Goal: Find specific page/section: Find specific page/section

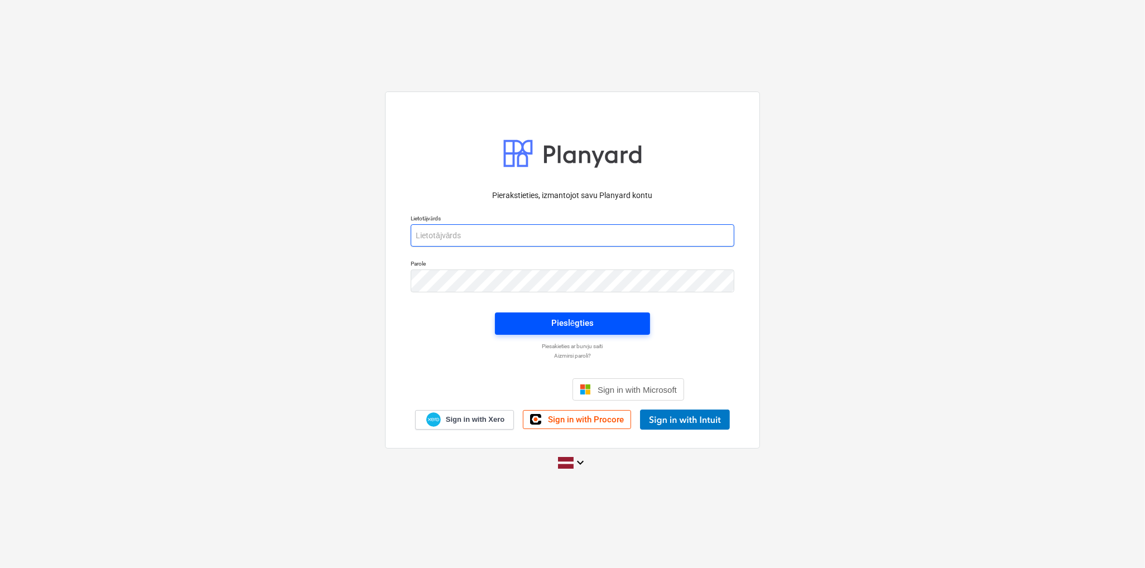
type input "[EMAIL_ADDRESS][PERSON_NAME][DOMAIN_NAME]"
click at [553, 333] on button "Pieslēgties" at bounding box center [572, 324] width 155 height 22
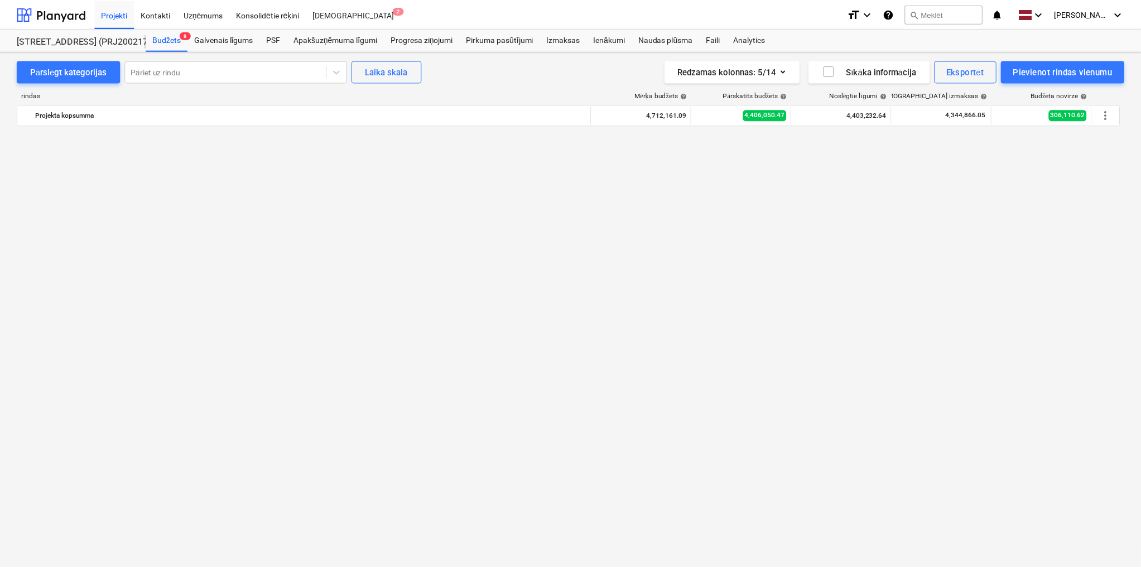
scroll to position [1019, 0]
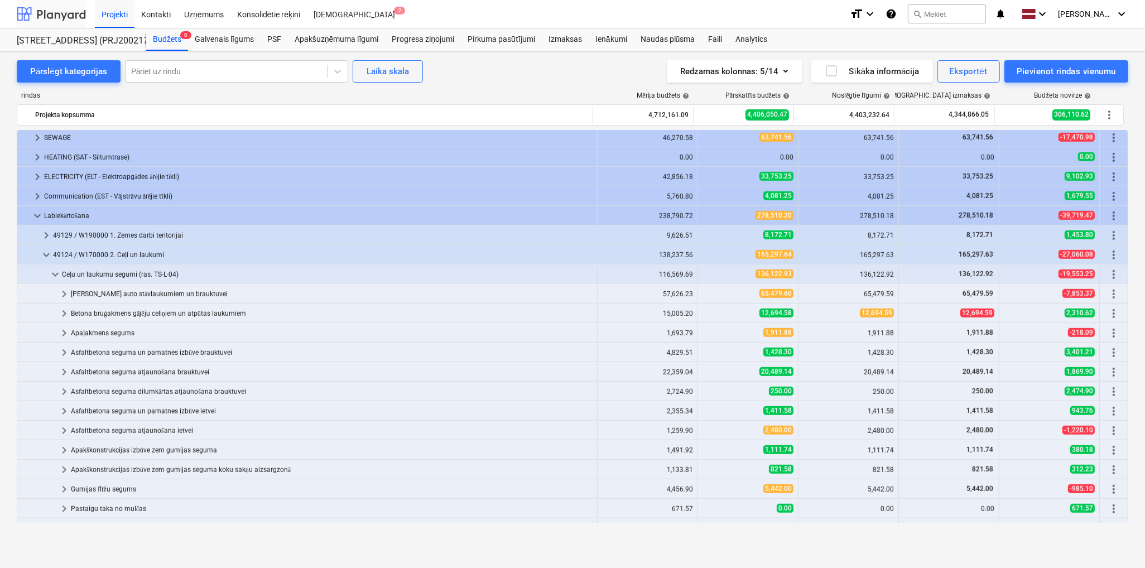
click at [47, 18] on div at bounding box center [51, 14] width 69 height 28
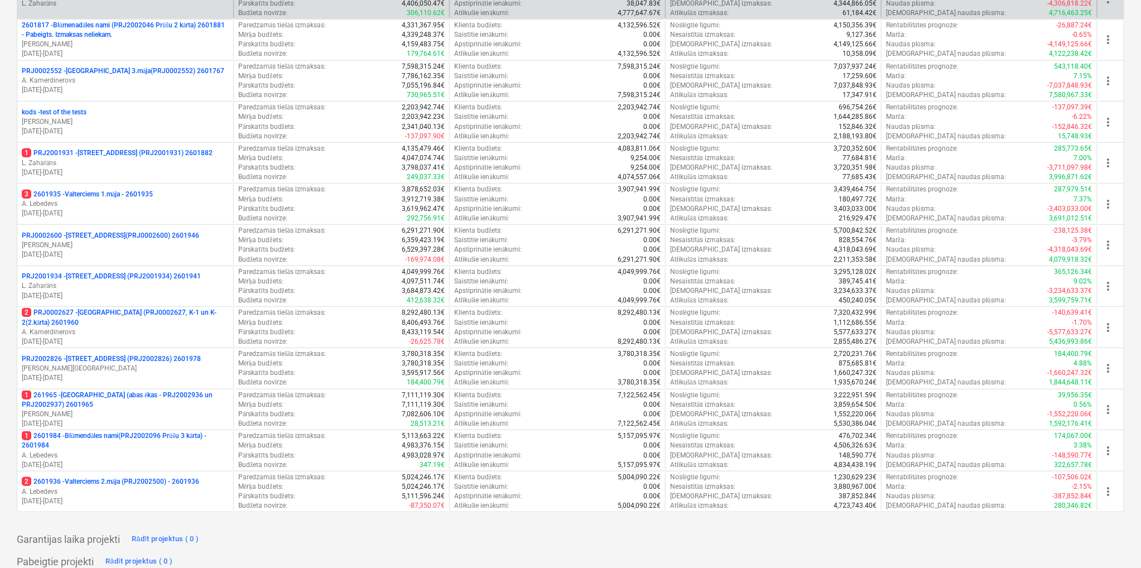
scroll to position [319, 0]
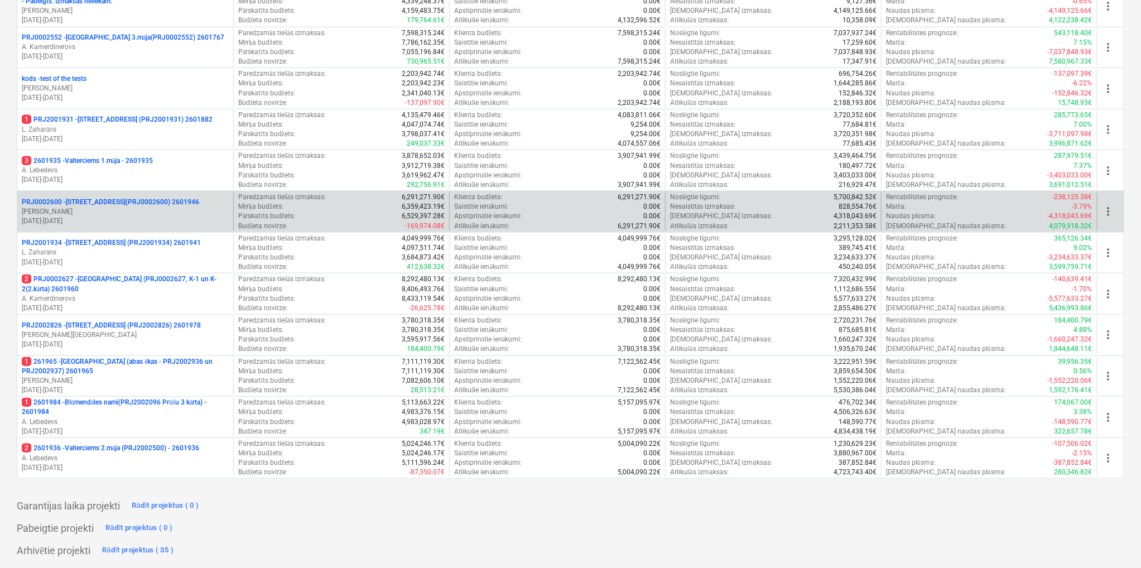
click at [116, 212] on p "[PERSON_NAME]" at bounding box center [125, 211] width 207 height 9
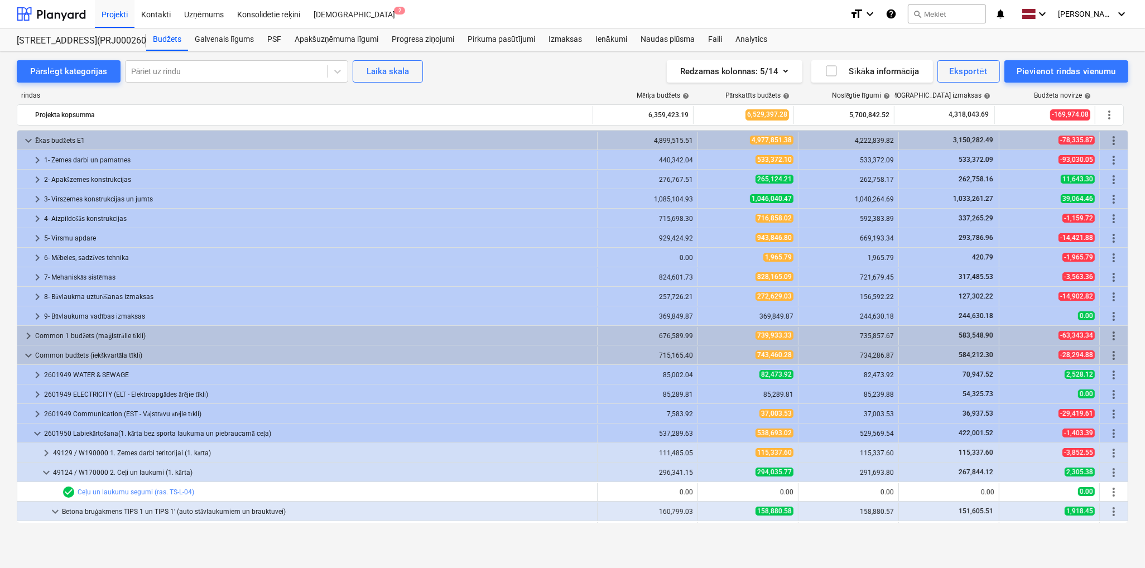
scroll to position [205, 0]
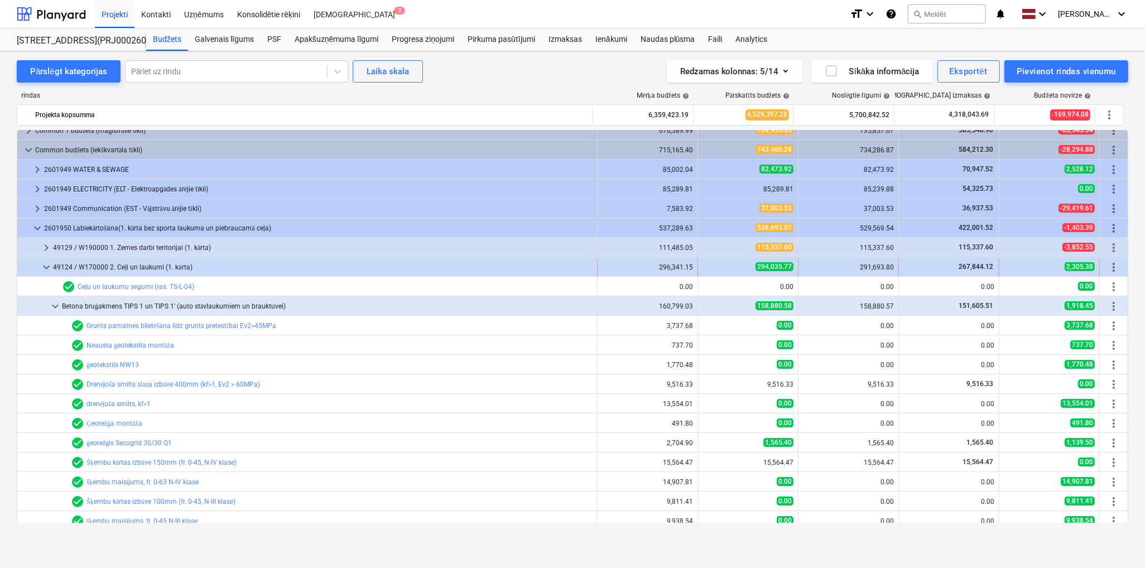
click at [47, 266] on span "keyboard_arrow_down" at bounding box center [46, 267] width 13 height 13
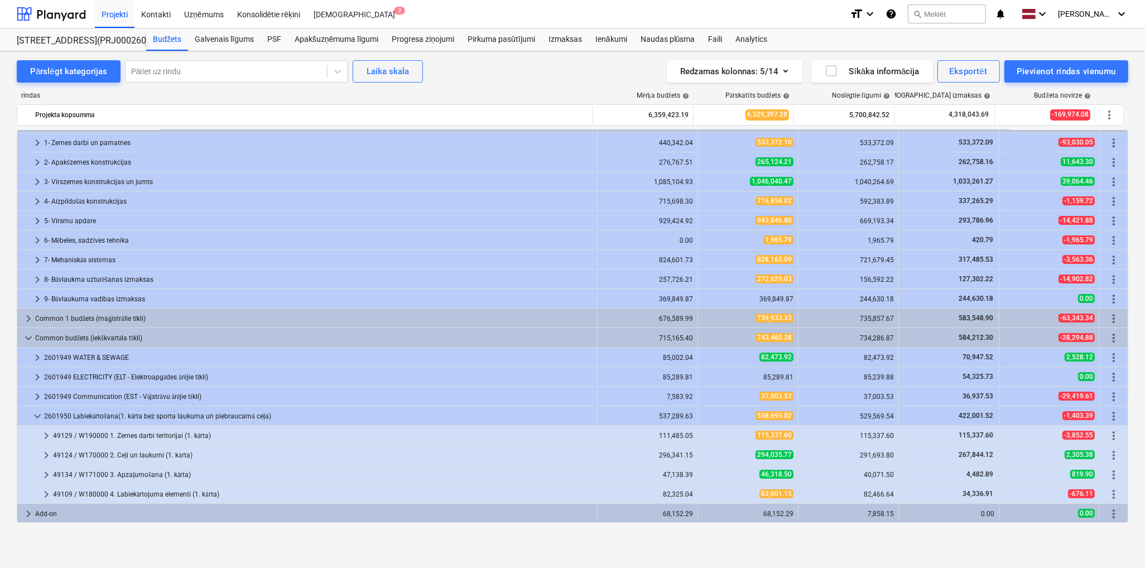
scroll to position [17, 0]
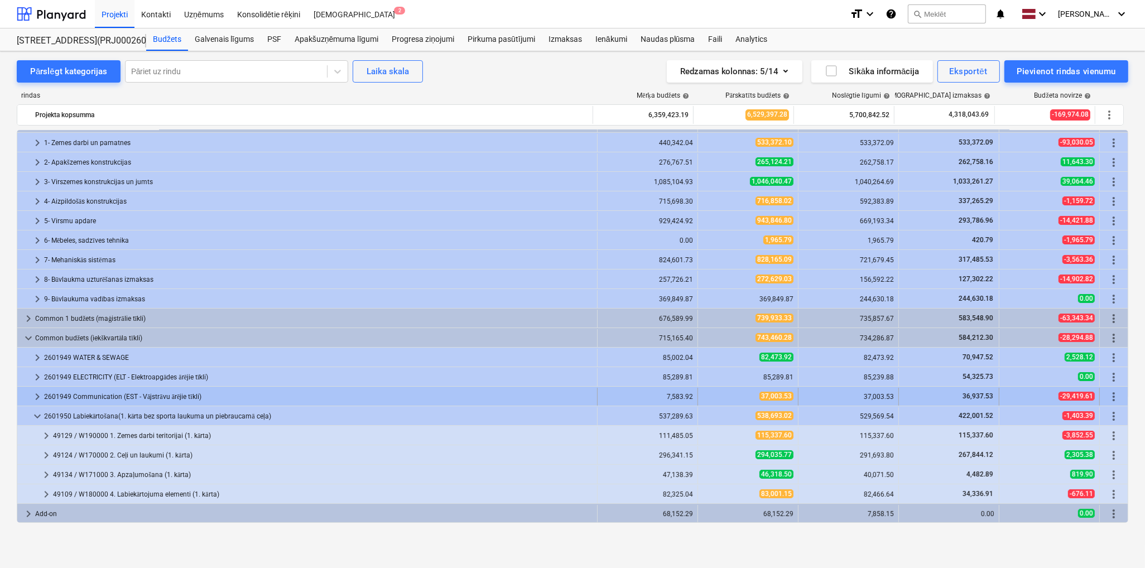
click at [35, 398] on span "keyboard_arrow_right" at bounding box center [37, 396] width 13 height 13
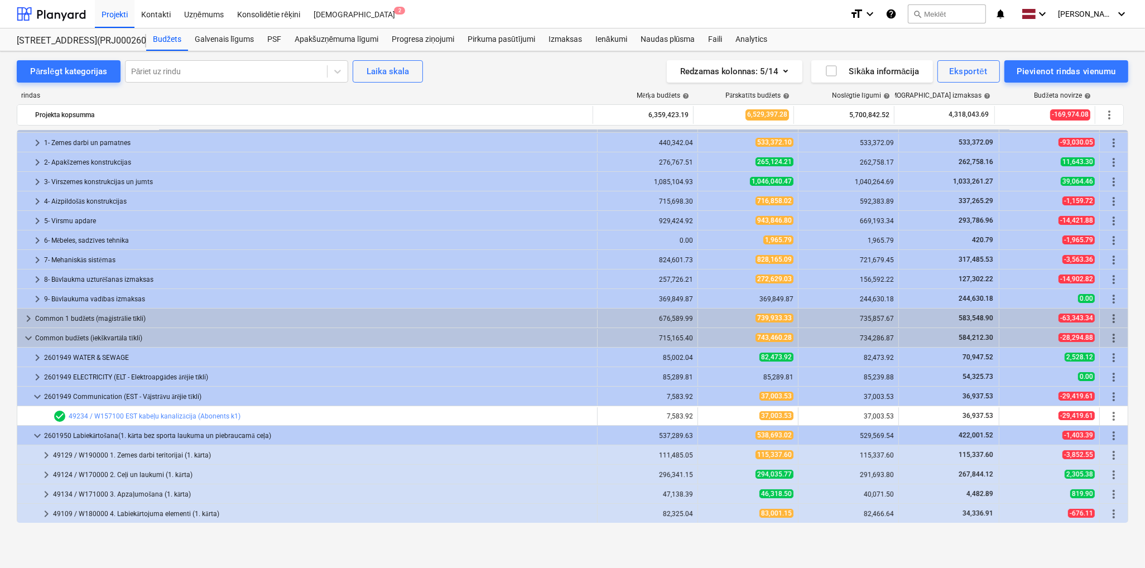
scroll to position [36, 0]
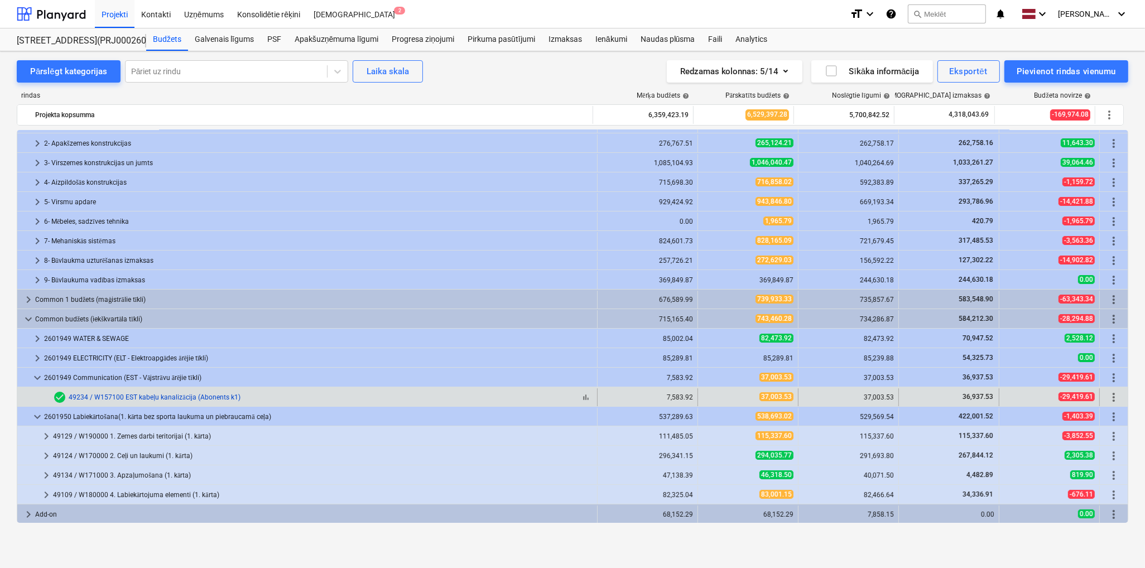
click at [192, 400] on link "49234 / W157100 EST kabeļu kanalizācija (Abonents k1)" at bounding box center [155, 397] width 172 height 8
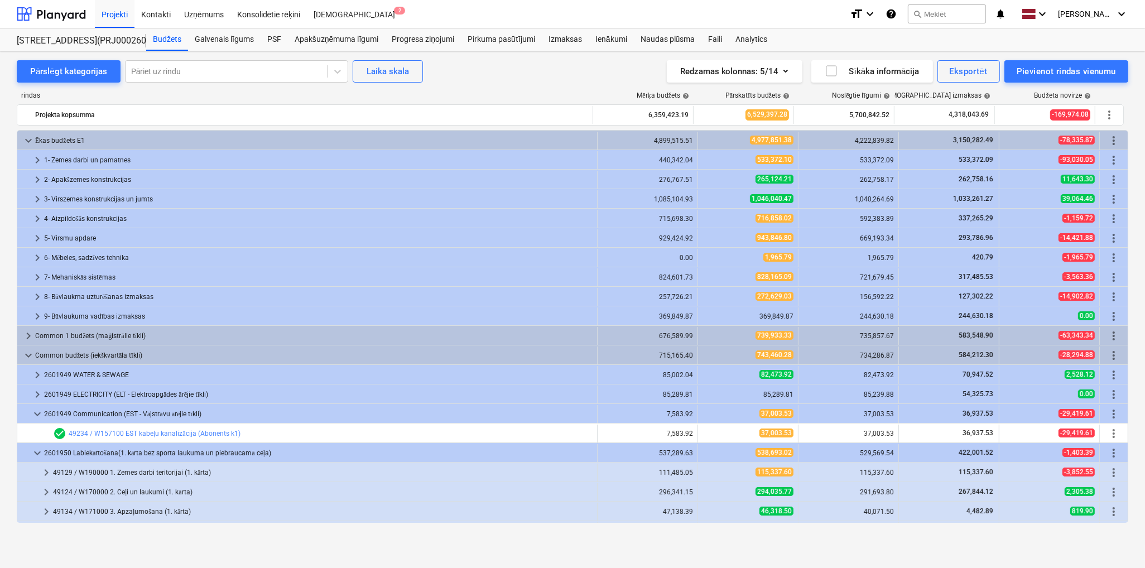
scroll to position [36, 0]
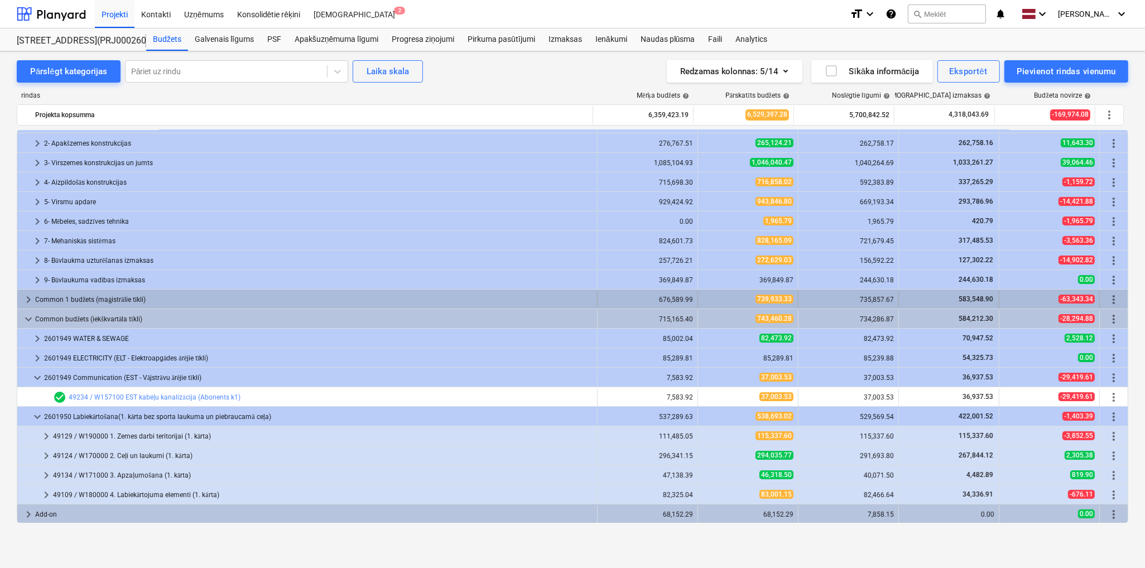
click at [26, 295] on span "keyboard_arrow_right" at bounding box center [28, 299] width 13 height 13
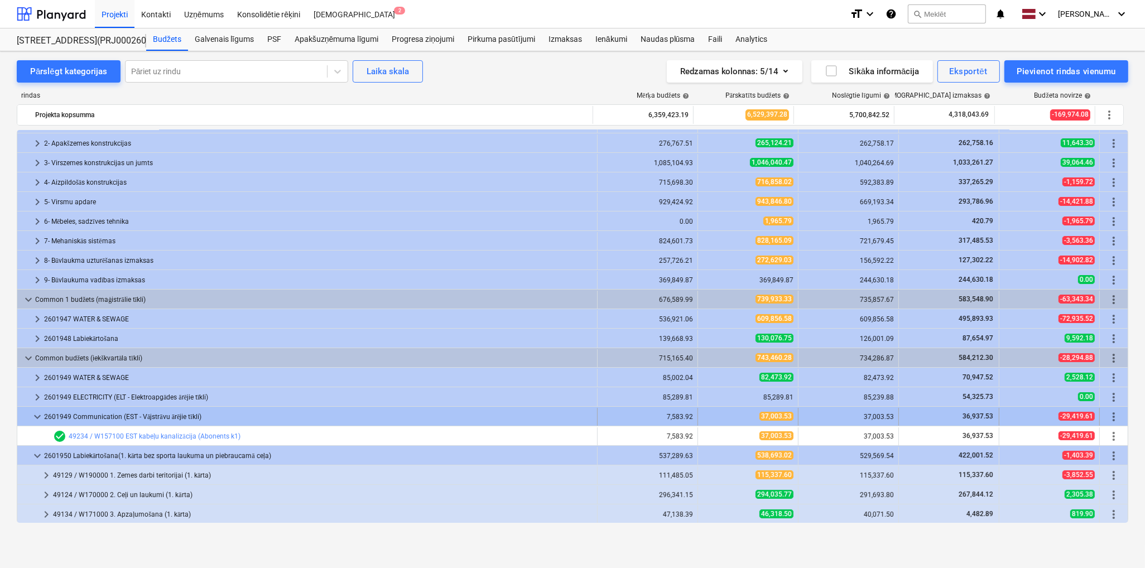
click at [35, 420] on span "keyboard_arrow_down" at bounding box center [37, 416] width 13 height 13
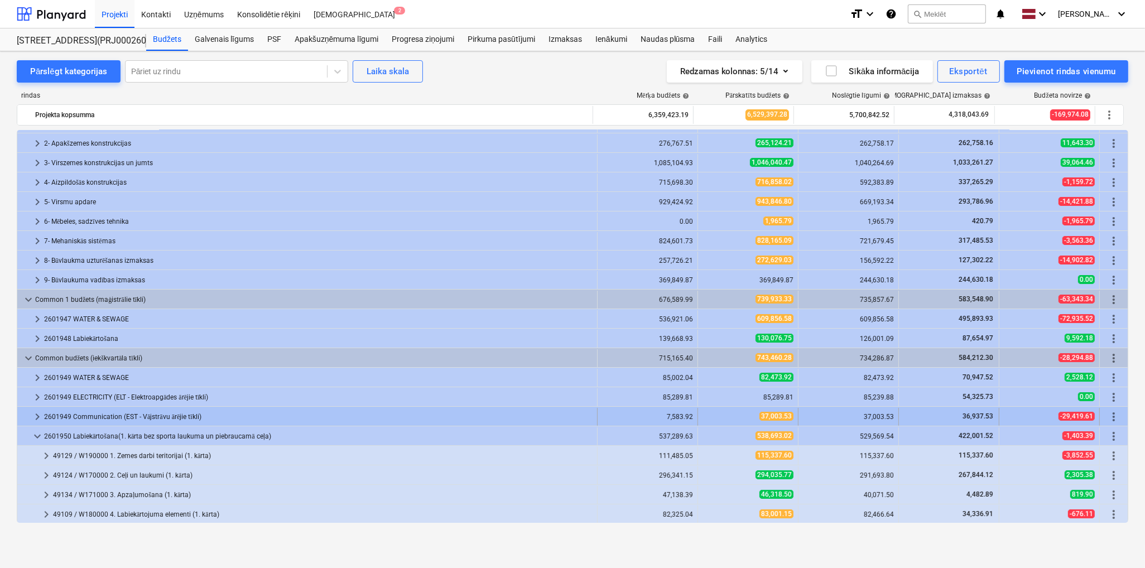
click at [32, 415] on span "keyboard_arrow_right" at bounding box center [37, 416] width 13 height 13
